Goal: Information Seeking & Learning: Check status

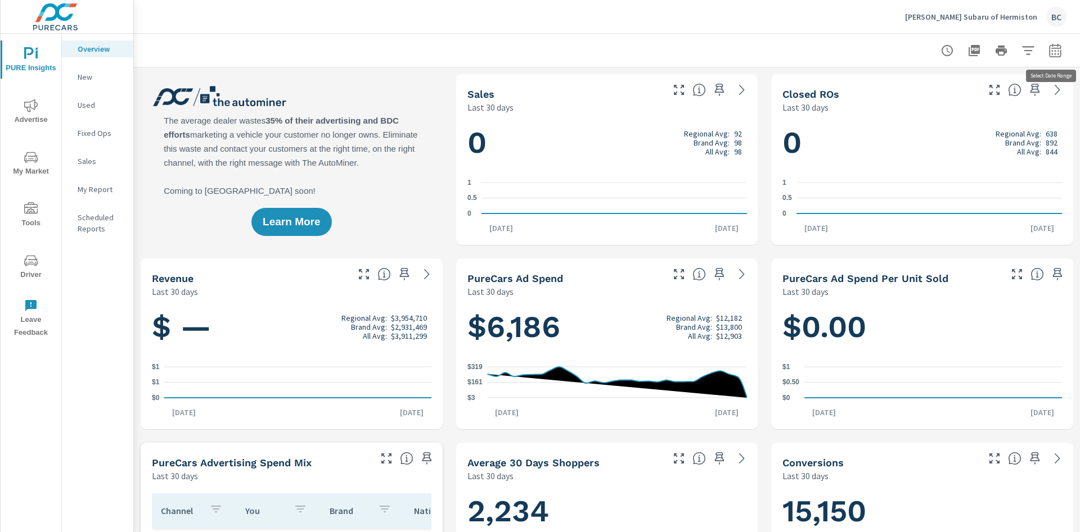
scroll to position [1, 0]
click at [1052, 49] on icon "button" at bounding box center [1054, 50] width 13 height 13
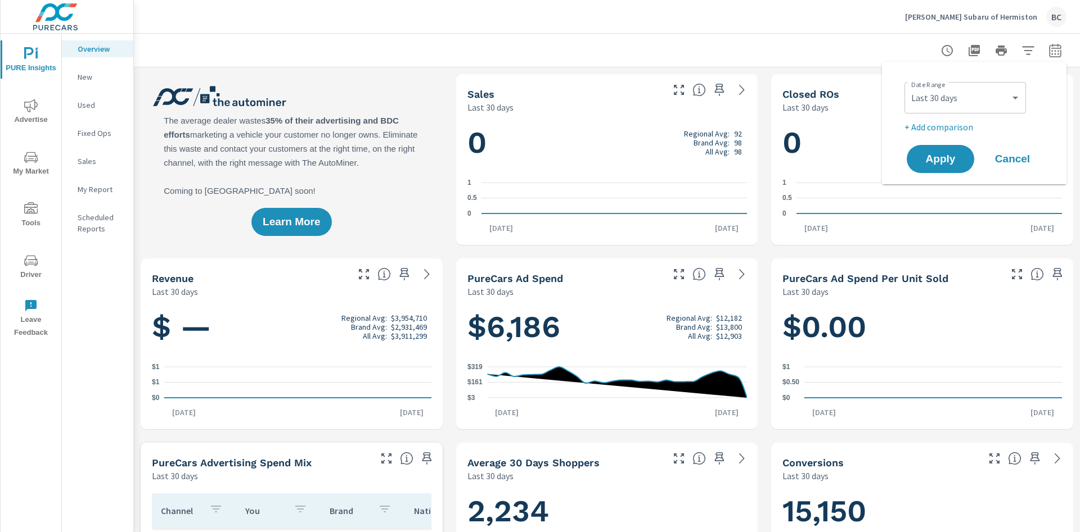
click at [1002, 82] on div "Custom Yesterday Last week Last 7 days Last 14 days Last 30 days Last 45 days L…" at bounding box center [964, 97] width 121 height 31
click at [909, 87] on select "Custom Yesterday Last week Last 7 days Last 14 days Last 30 days Last 45 days L…" at bounding box center [965, 98] width 112 height 22
click option "Last 14 days" at bounding box center [0, 0] width 0 height 0
select select "Last 14 days"
click at [946, 154] on span "Apply" at bounding box center [940, 159] width 46 height 11
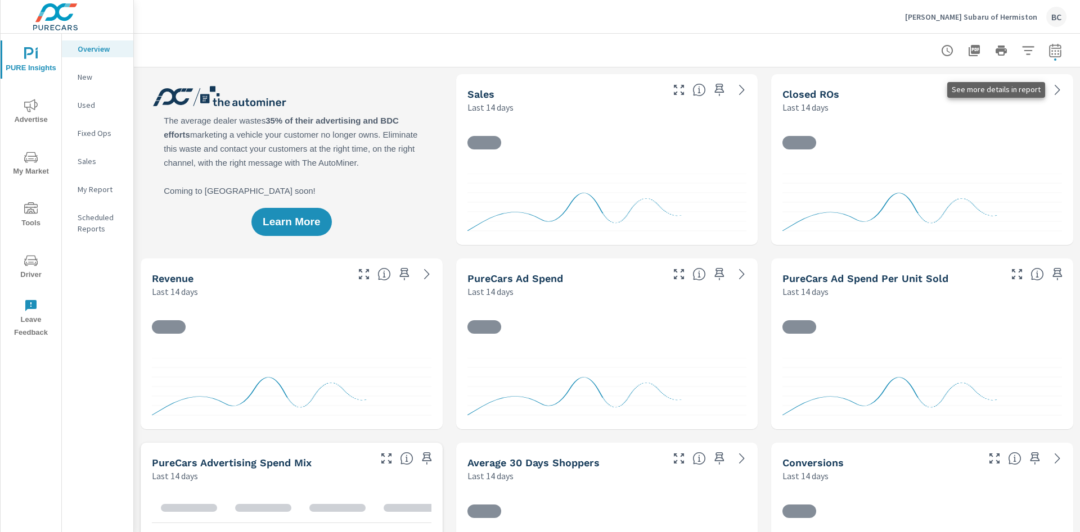
scroll to position [1, 0]
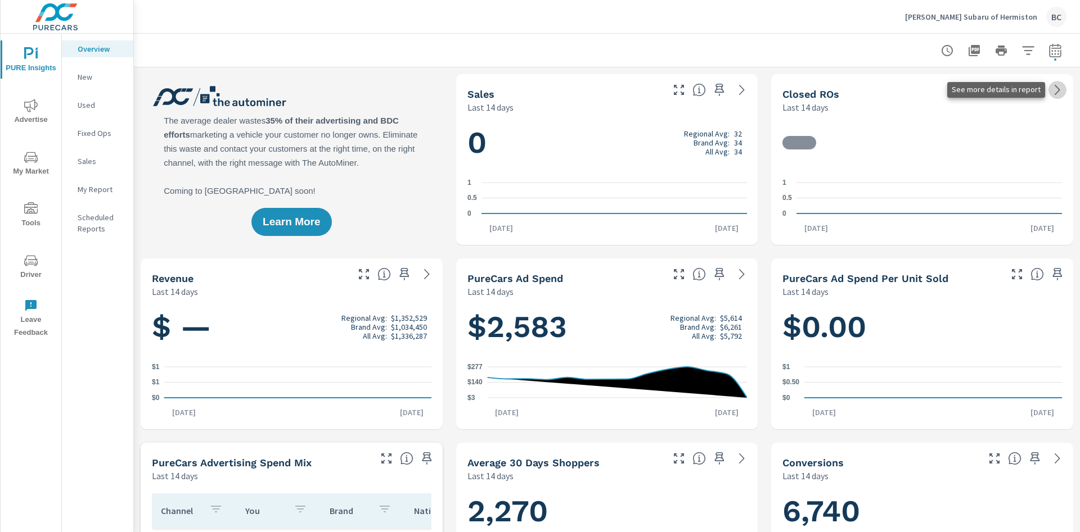
click at [1056, 89] on icon at bounding box center [1056, 89] width 13 height 13
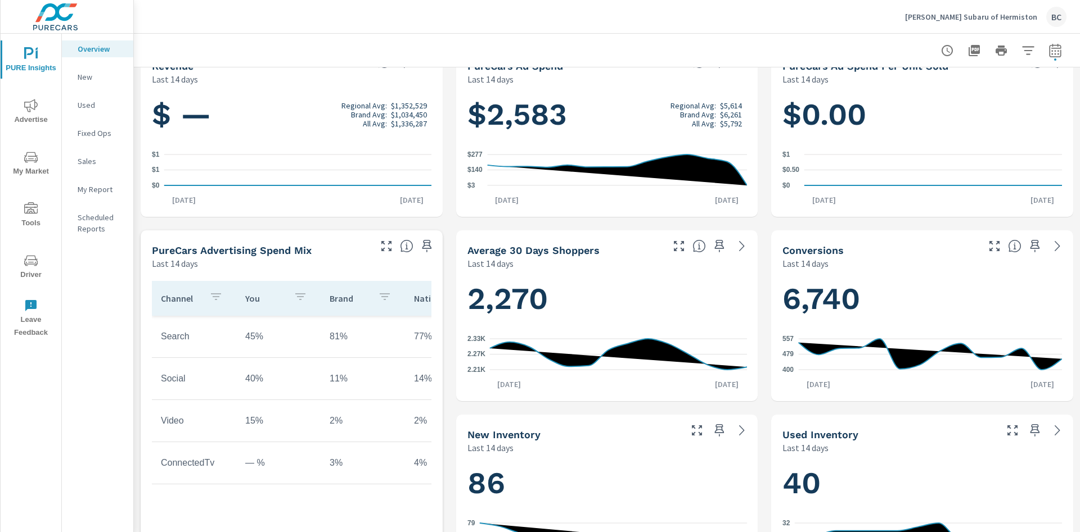
scroll to position [283, 0]
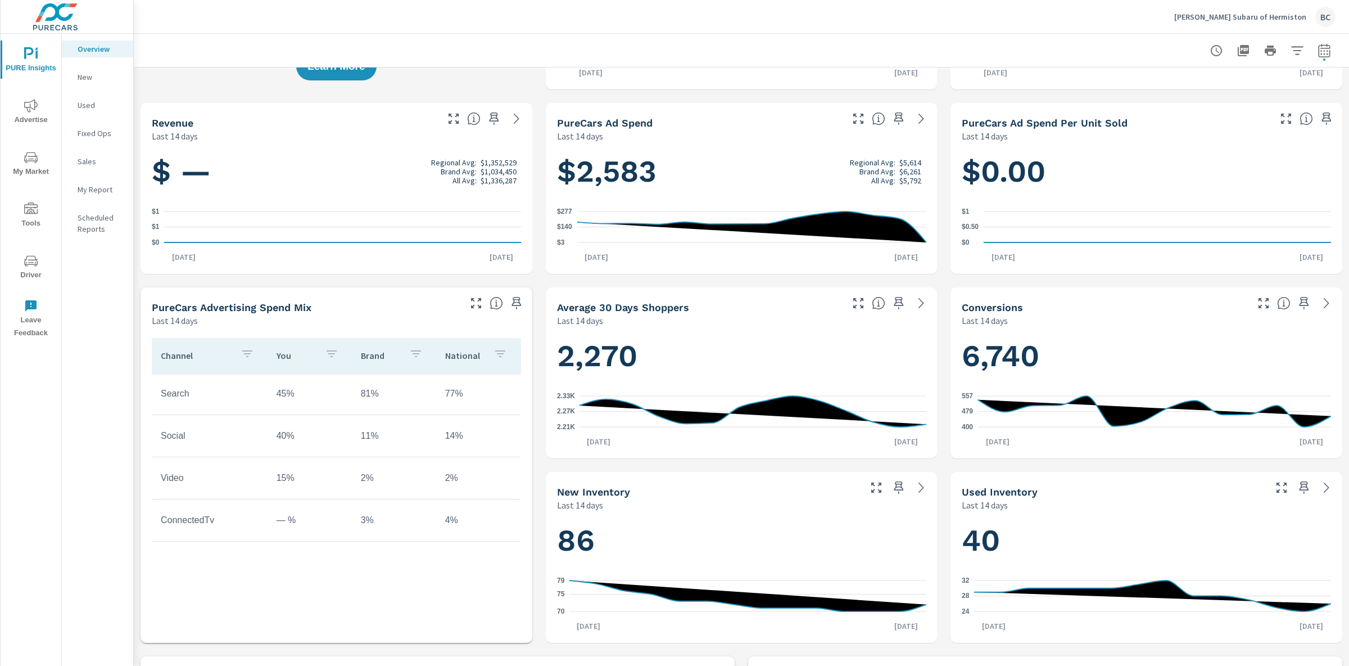
scroll to position [160, 0]
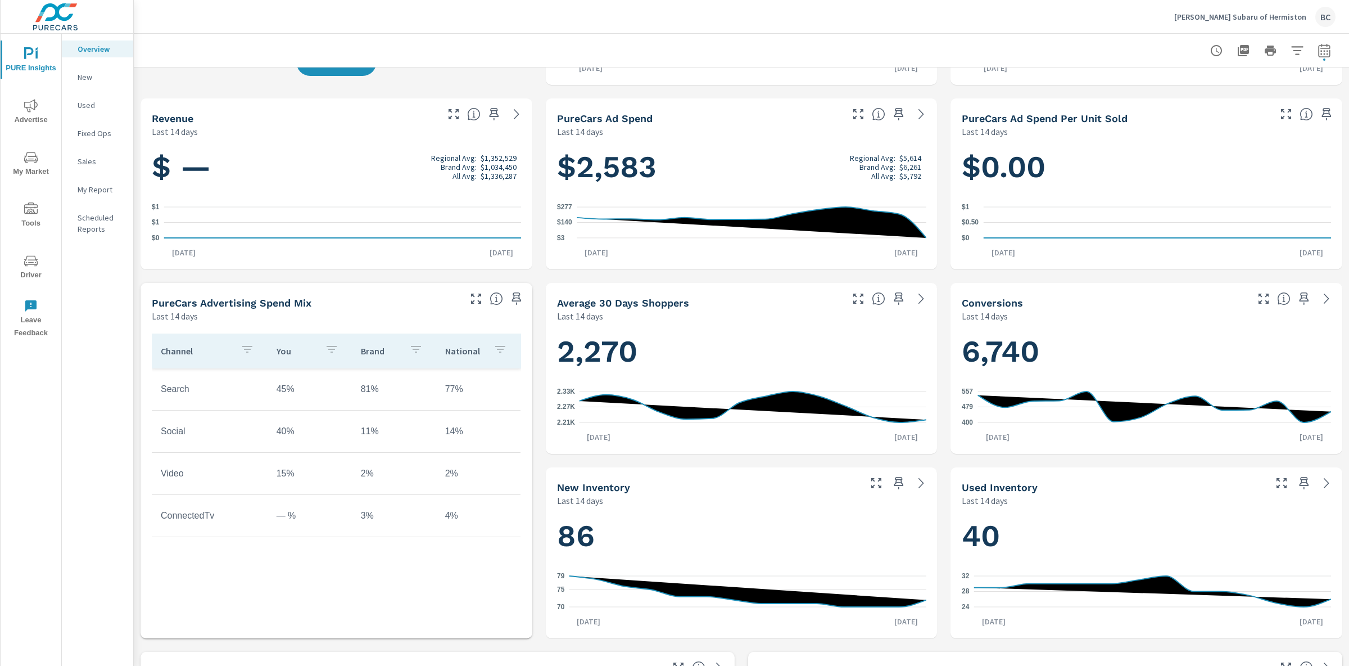
click at [25, 105] on icon "nav menu" at bounding box center [30, 105] width 13 height 13
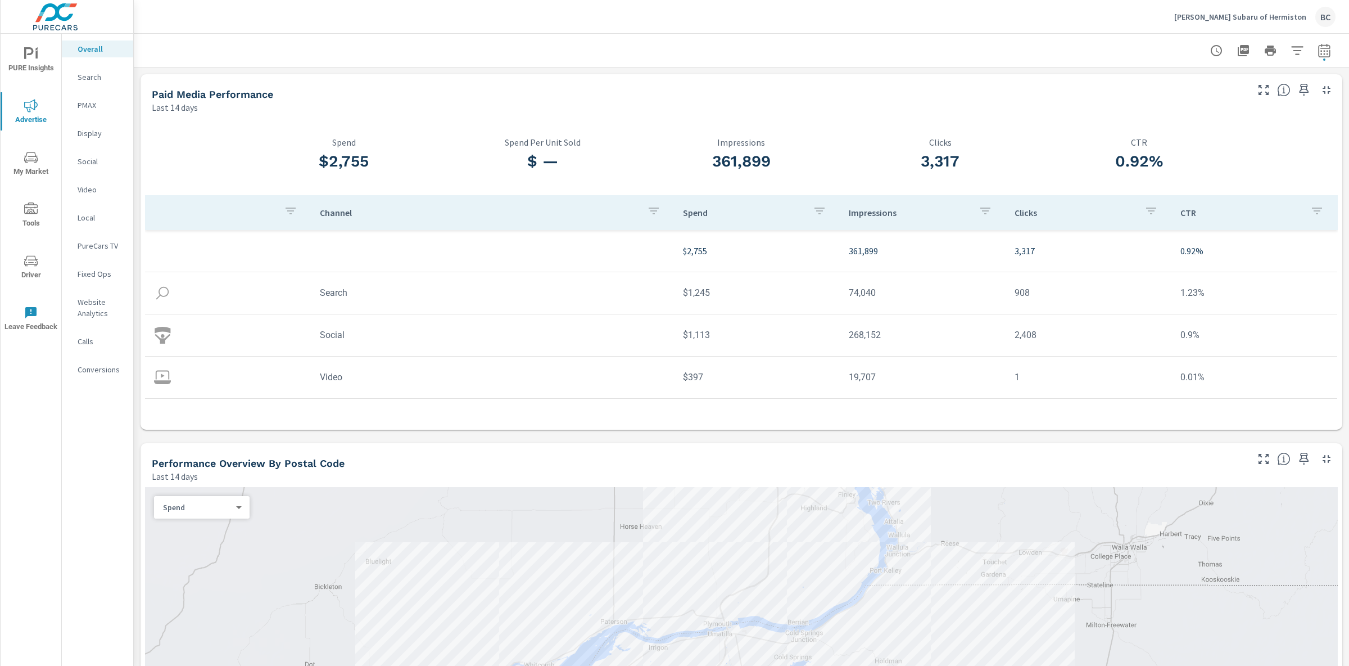
click at [1062, 466] on div "Performance Overview By Postal Code" at bounding box center [699, 463] width 1094 height 13
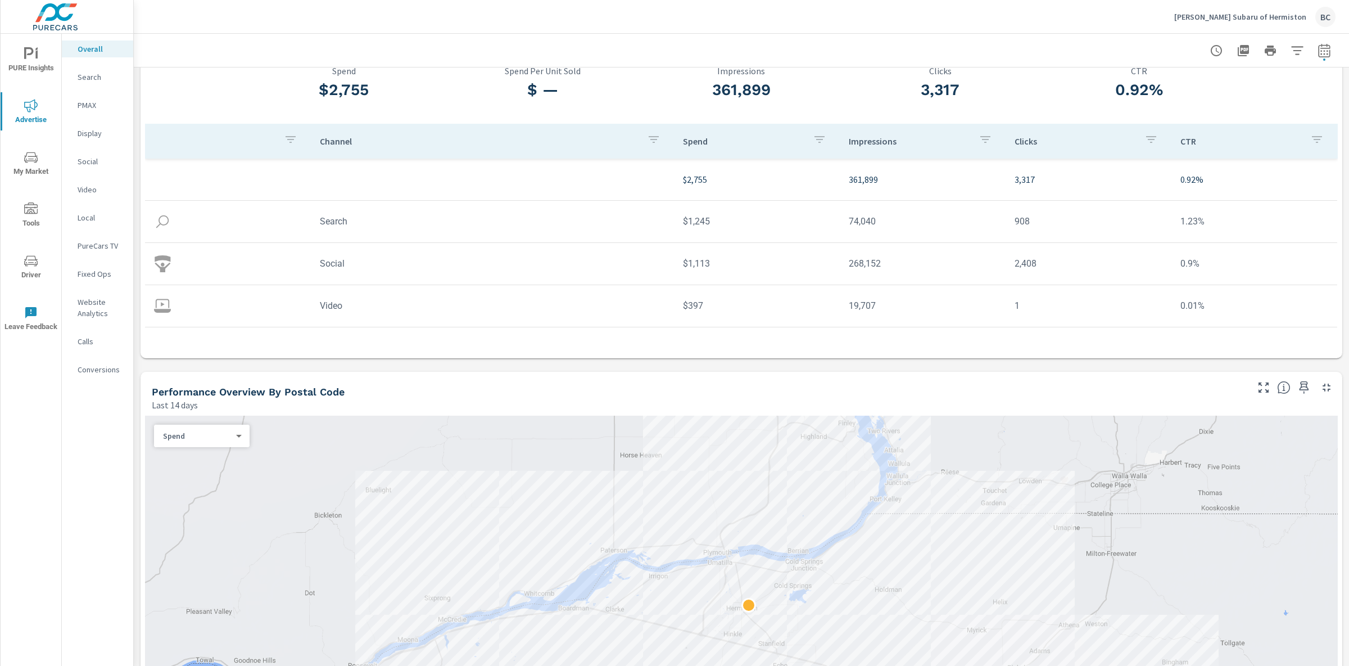
scroll to position [143, 0]
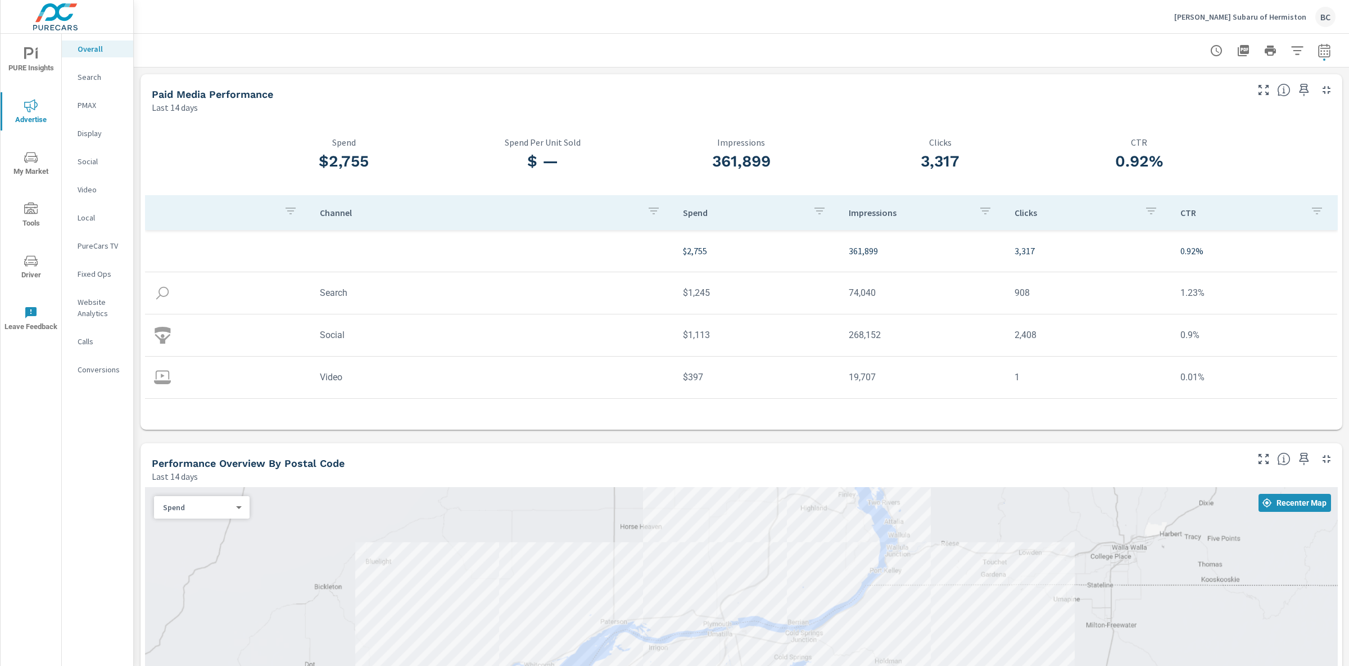
click at [93, 300] on p "Website Analytics" at bounding box center [101, 307] width 47 height 22
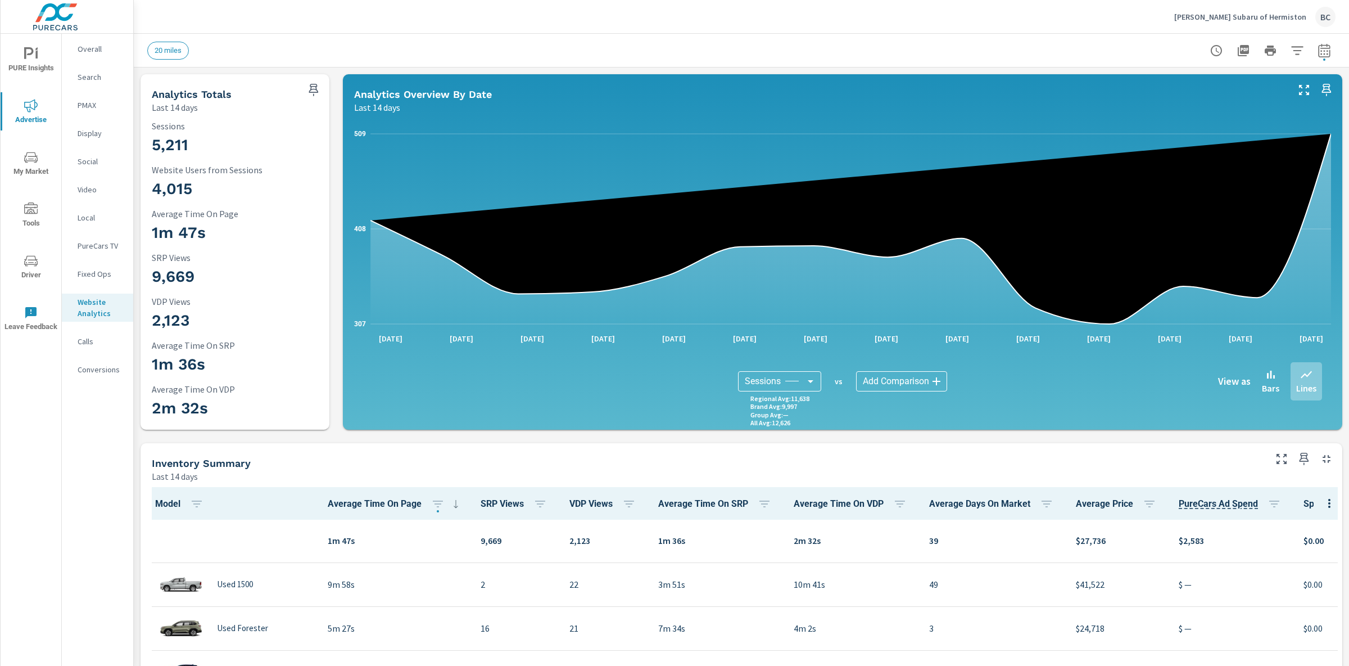
click at [911, 390] on body "PURE Insights Advertise My Market Tools Driver Leave Feedback Overall Search PM…" at bounding box center [674, 333] width 1349 height 666
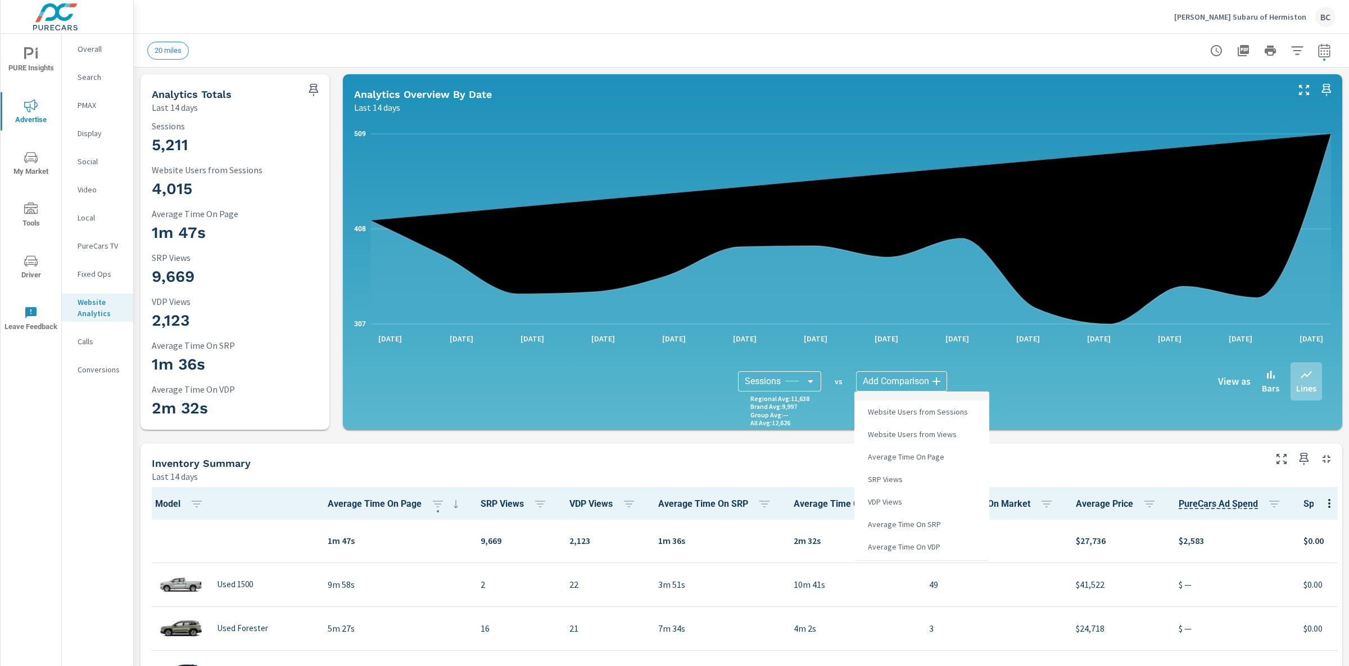
click at [801, 464] on div at bounding box center [674, 333] width 1349 height 666
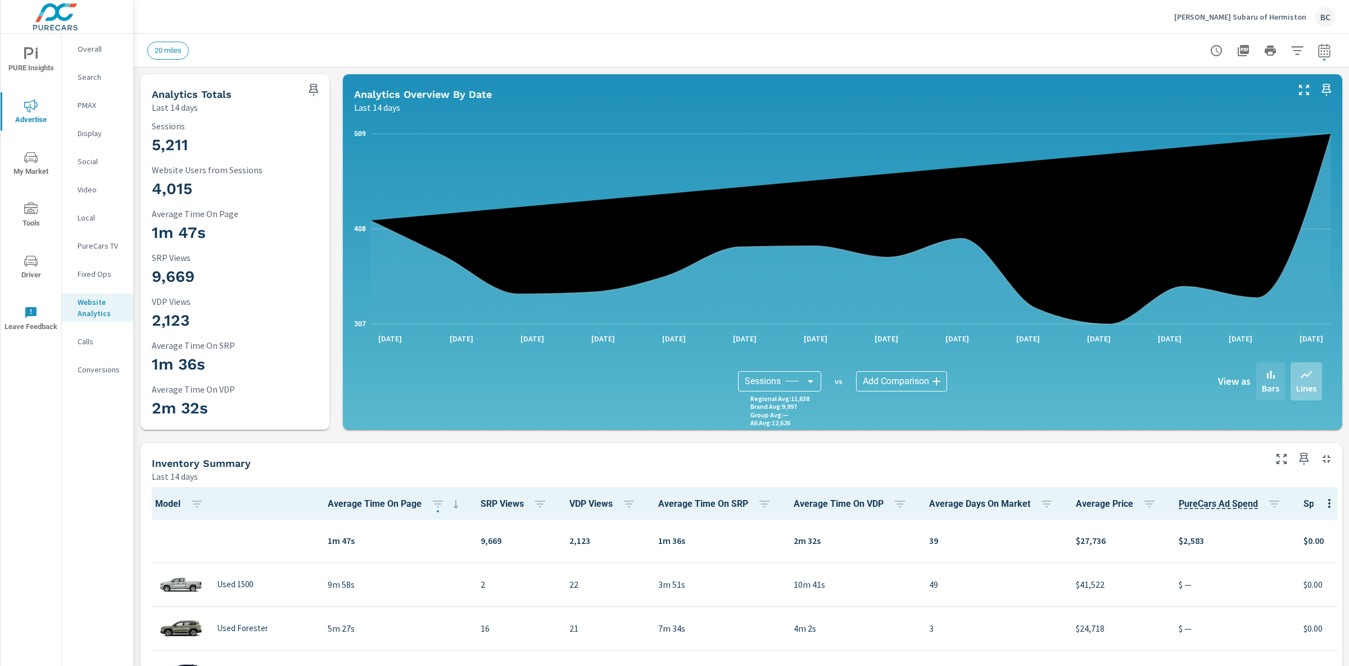
click at [1079, 380] on div "Bars" at bounding box center [1271, 381] width 29 height 38
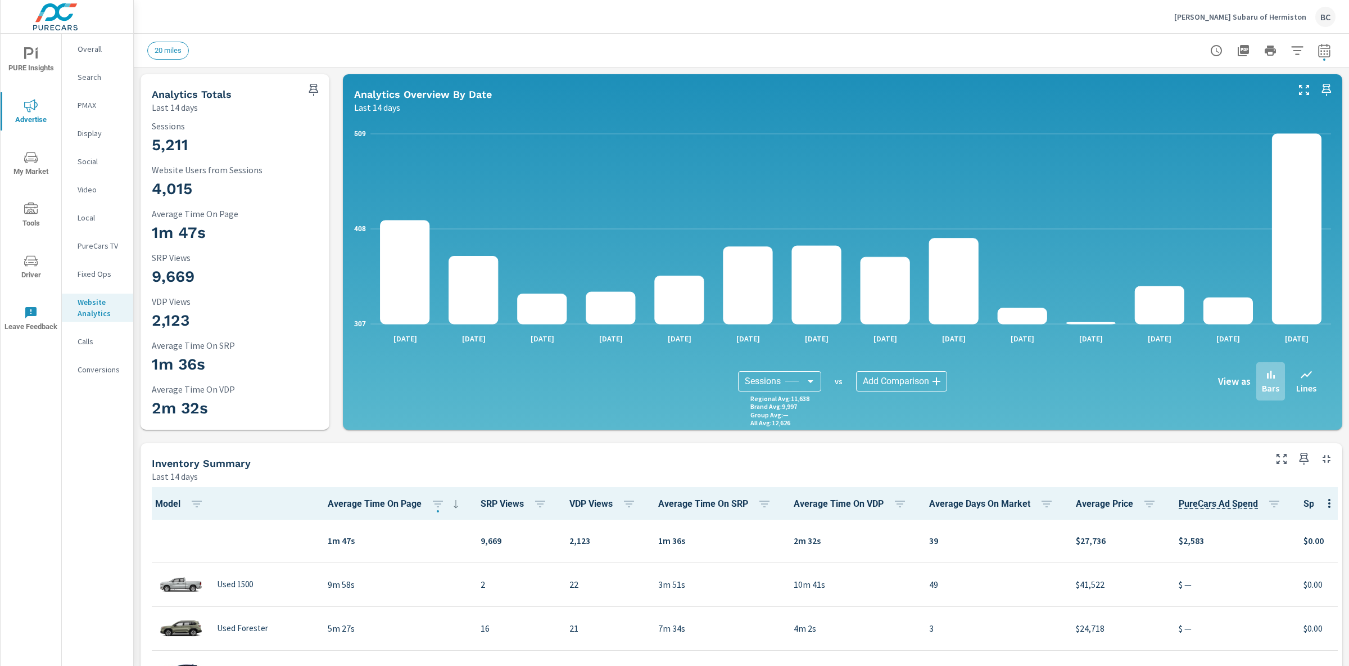
click at [928, 382] on body "PURE Insights Advertise My Market Tools Driver Leave Feedback Overall Search PM…" at bounding box center [674, 333] width 1349 height 666
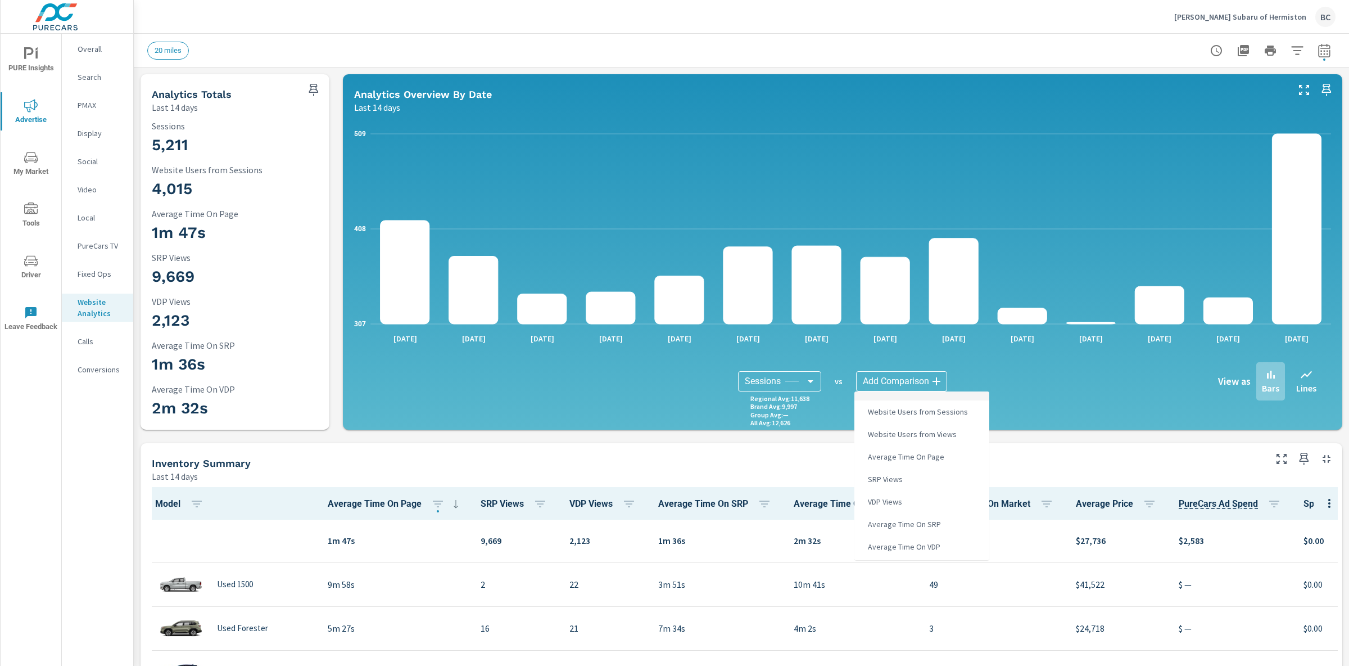
scroll to position [65, 0]
click at [939, 500] on li "PureCars Ad Spend" at bounding box center [922, 504] width 135 height 22
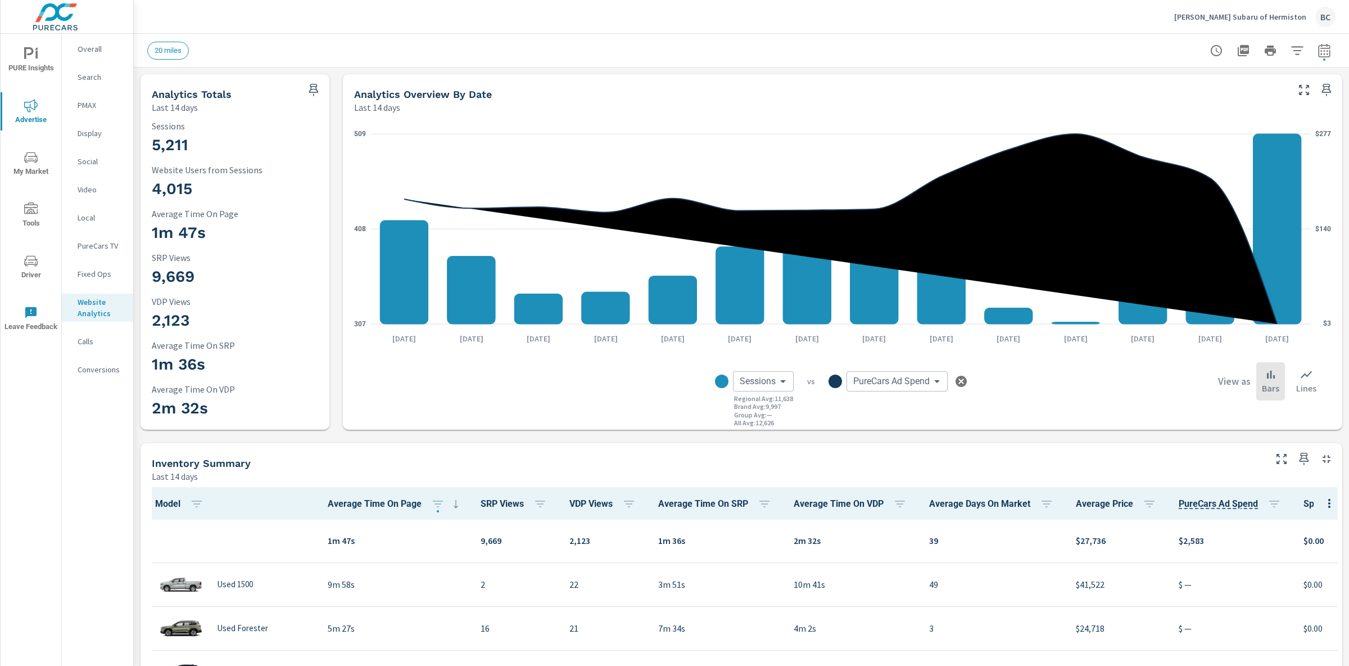
click at [941, 382] on body "PURE Insights Advertise My Market Tools Driver Leave Feedback Overall Search PM…" at bounding box center [674, 333] width 1349 height 666
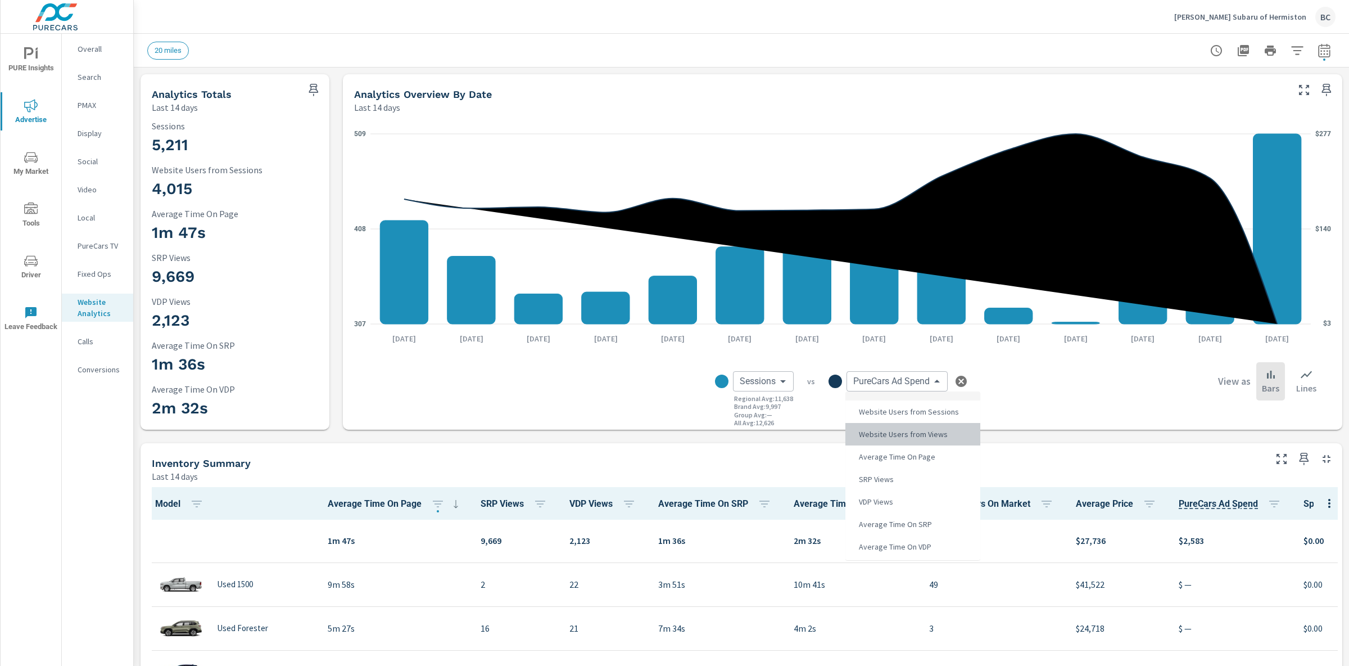
click at [919, 437] on span "Website Users from Views" at bounding box center [903, 434] width 96 height 16
type input "Website Users from Views"
